Goal: Obtain resource: Obtain resource

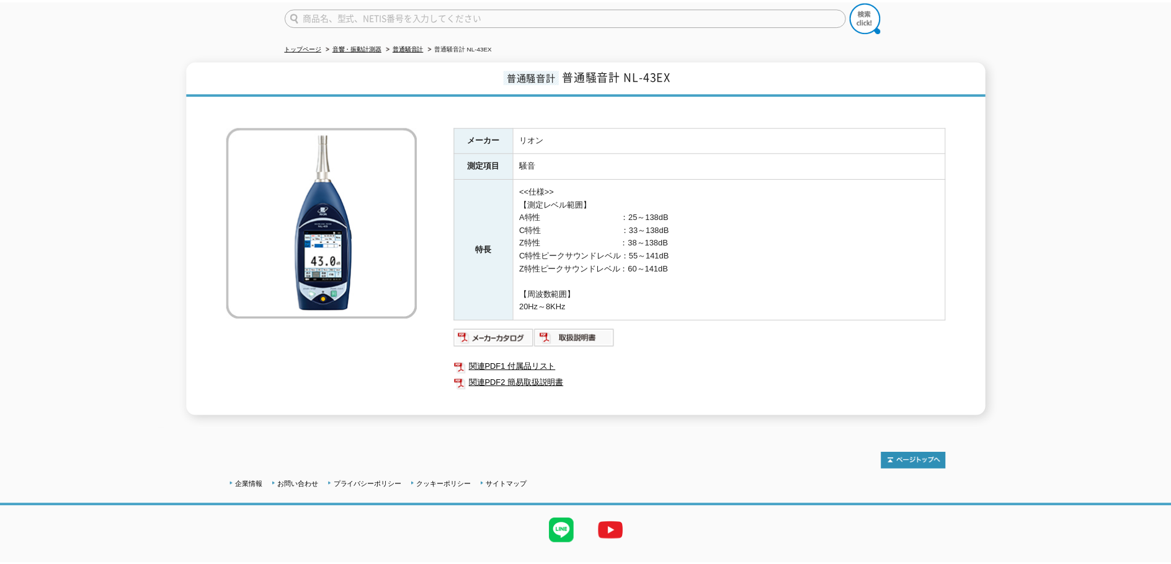
scroll to position [124, 0]
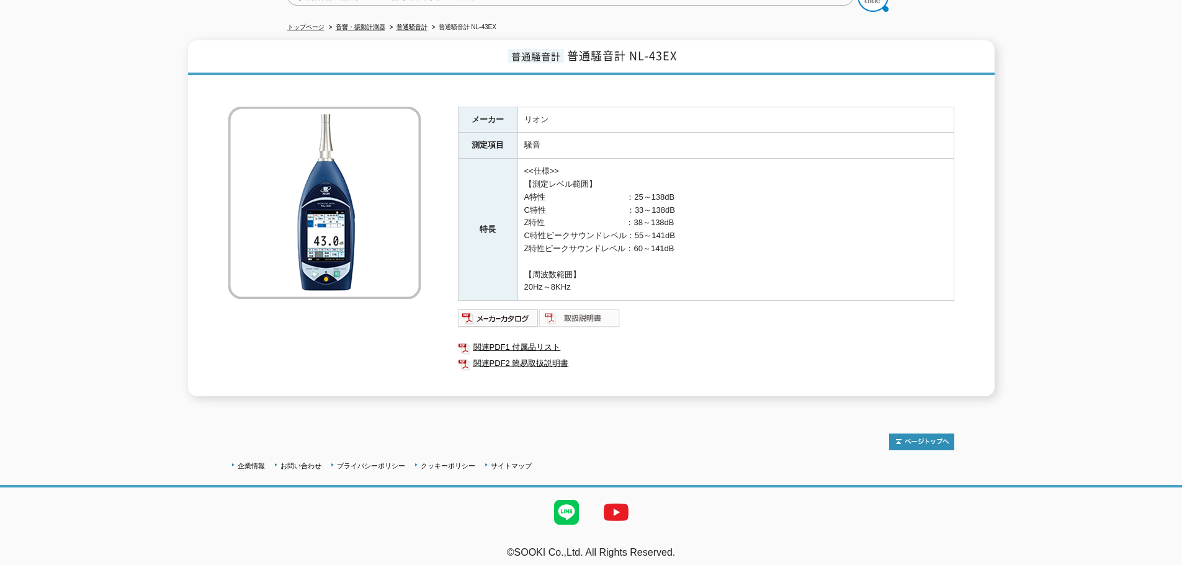
click at [571, 310] on img at bounding box center [579, 318] width 81 height 20
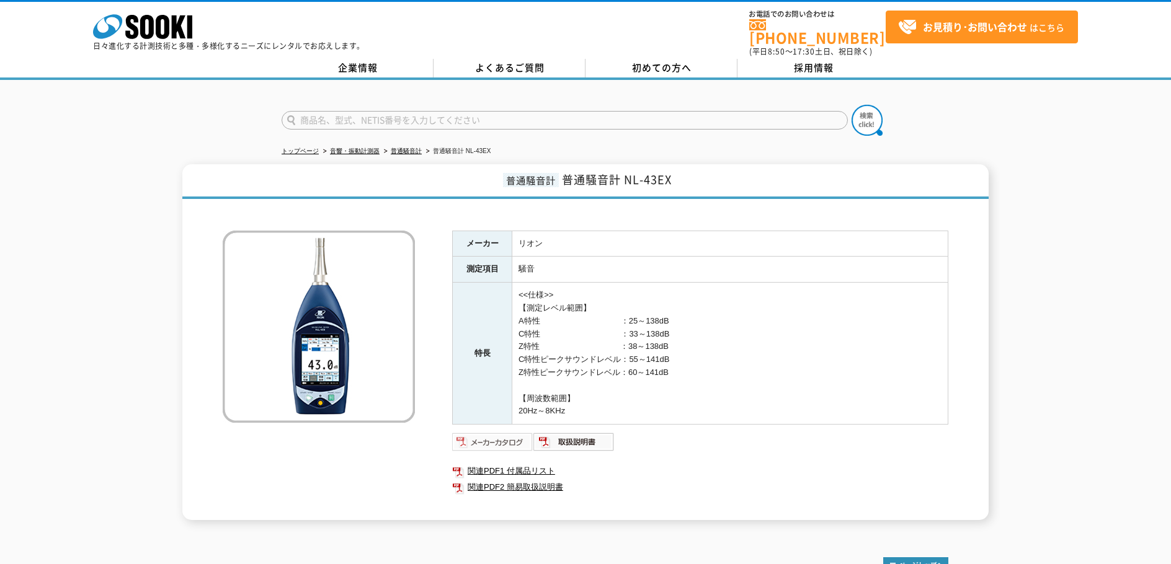
click at [496, 440] on img at bounding box center [492, 442] width 81 height 20
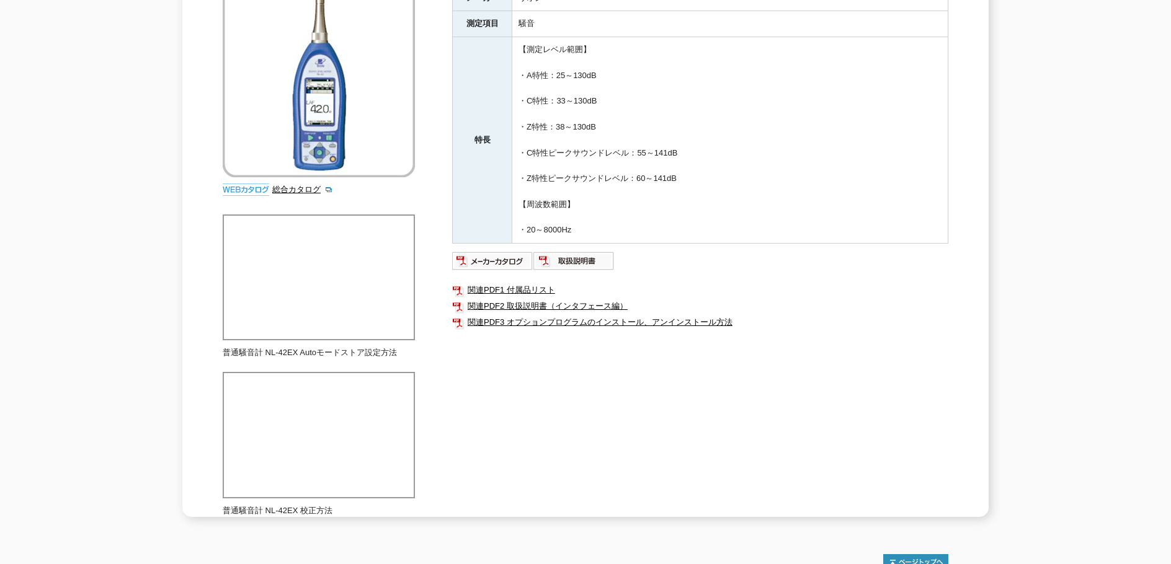
scroll to position [248, 0]
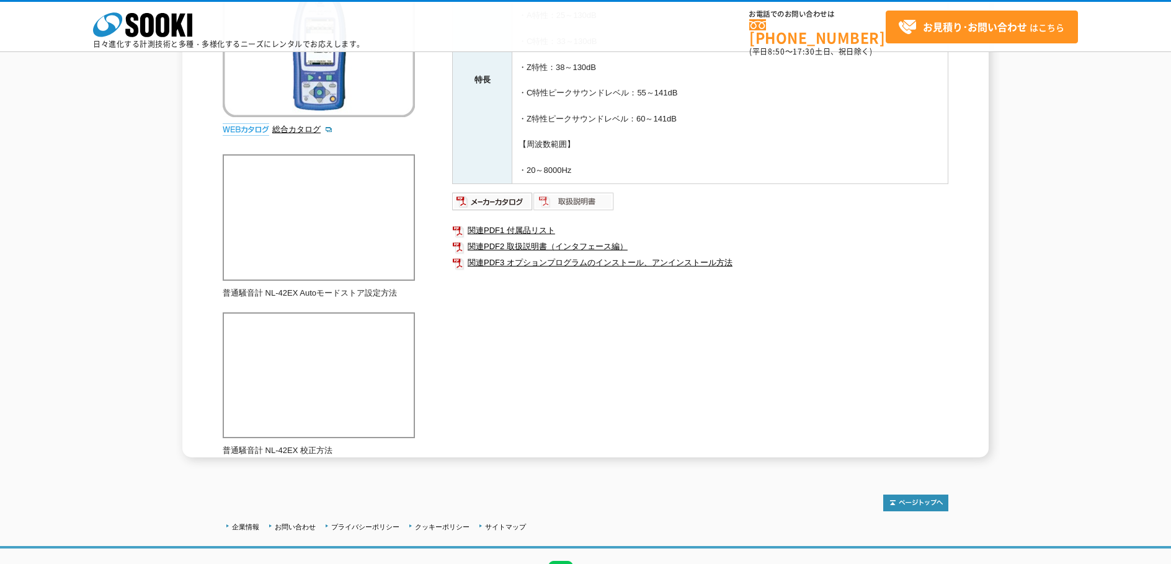
click at [580, 207] on img at bounding box center [573, 202] width 81 height 20
click at [496, 208] on img at bounding box center [492, 202] width 81 height 20
